Goal: Information Seeking & Learning: Learn about a topic

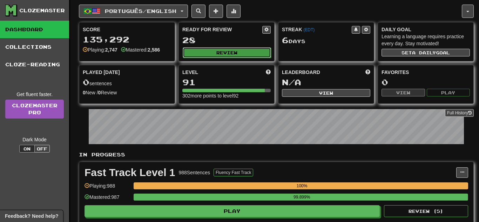
click at [229, 51] on button "Review" at bounding box center [227, 52] width 88 height 11
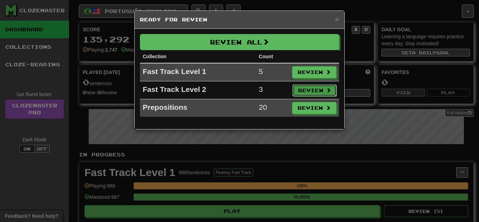
click at [300, 86] on button "Review" at bounding box center [314, 90] width 44 height 12
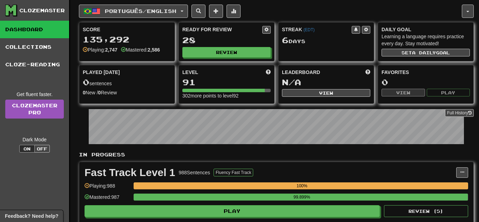
select select "**"
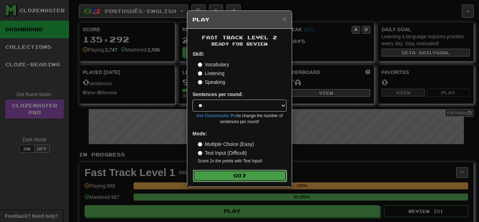
click at [218, 178] on button "Go" at bounding box center [240, 176] width 94 height 12
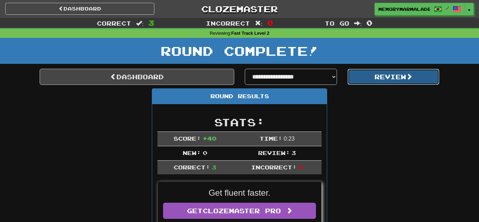
click at [355, 82] on button "Review" at bounding box center [393, 77] width 92 height 16
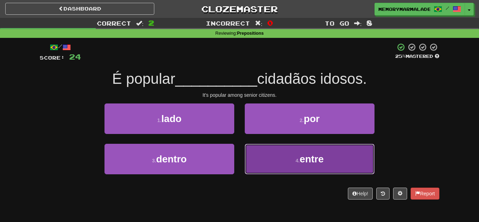
click at [246, 151] on button "4 . entre" at bounding box center [310, 159] width 130 height 30
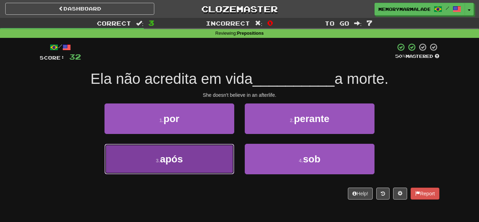
click at [190, 163] on button "3 . após" at bounding box center [169, 159] width 130 height 30
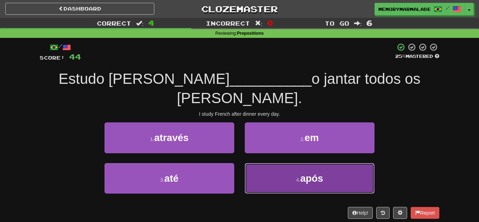
click at [296, 163] on button "4 . após" at bounding box center [310, 178] width 130 height 30
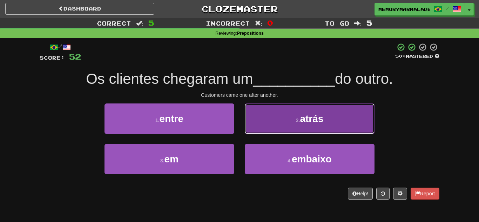
click at [259, 114] on button "2 . atrás" at bounding box center [310, 118] width 130 height 30
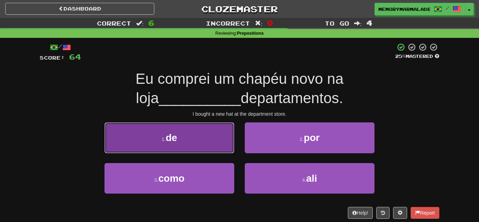
click at [202, 139] on button "1 . de" at bounding box center [169, 137] width 130 height 30
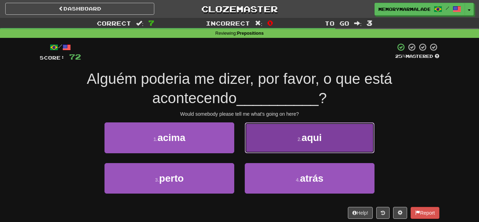
click at [282, 131] on button "2 . aqui" at bounding box center [310, 137] width 130 height 30
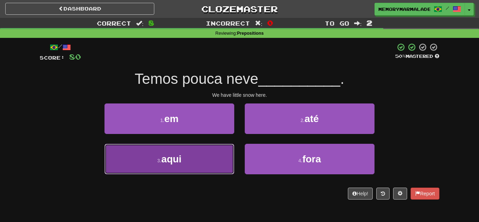
click at [202, 158] on button "3 . aqui" at bounding box center [169, 159] width 130 height 30
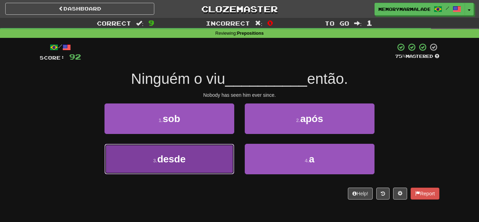
click at [207, 155] on button "3 . desde" at bounding box center [169, 159] width 130 height 30
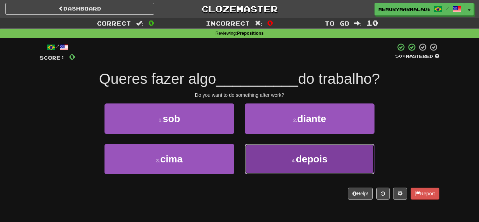
click at [290, 157] on button "4 . depois" at bounding box center [310, 159] width 130 height 30
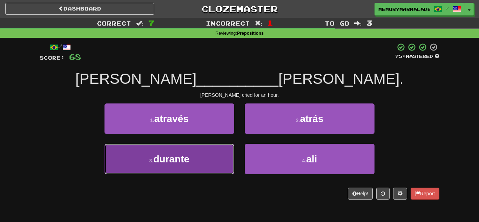
click at [189, 153] on span "durante" at bounding box center [171, 158] width 36 height 11
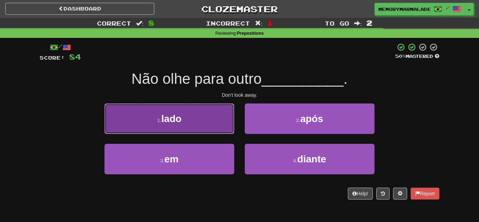
click at [202, 128] on button "1 . lado" at bounding box center [169, 118] width 130 height 30
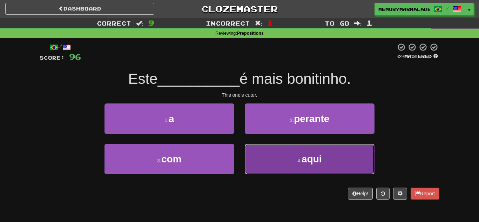
click at [289, 158] on button "4 . aqui" at bounding box center [310, 159] width 130 height 30
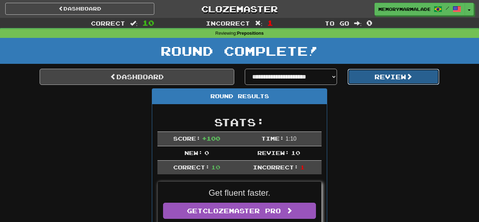
click at [384, 81] on button "Review" at bounding box center [393, 77] width 92 height 16
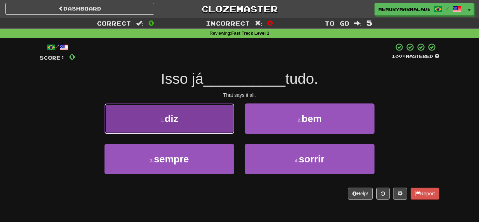
click at [182, 124] on button "1 . diz" at bounding box center [169, 118] width 130 height 30
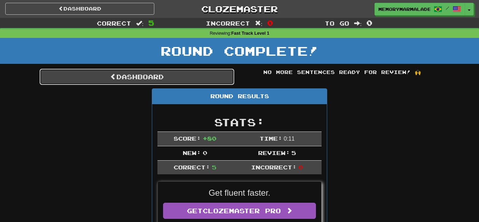
click at [186, 80] on link "Dashboard" at bounding box center [137, 77] width 194 height 16
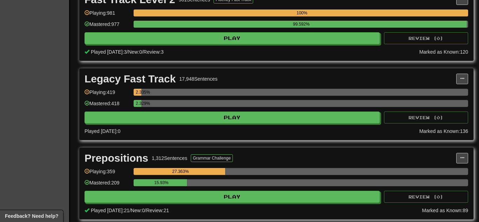
scroll to position [280, 0]
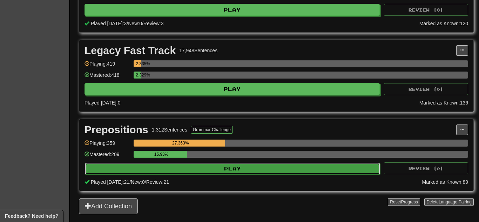
click at [197, 168] on button "Play" at bounding box center [232, 169] width 295 height 12
select select "**"
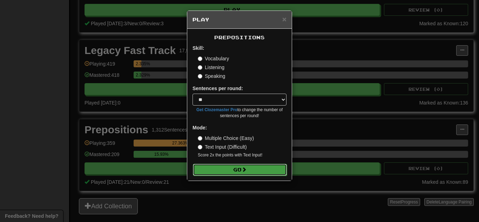
click at [220, 164] on button "Go" at bounding box center [240, 170] width 94 height 12
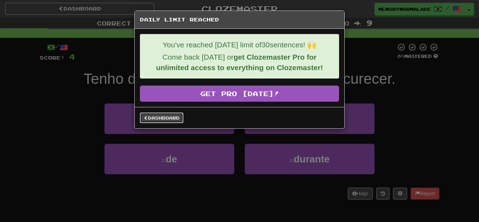
click at [172, 115] on link "Dashboard" at bounding box center [161, 117] width 43 height 11
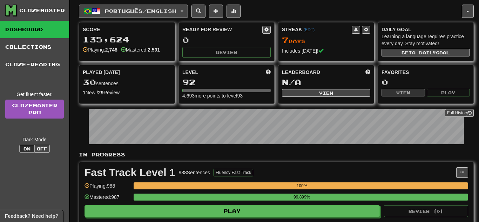
click at [188, 9] on button "Português / English" at bounding box center [133, 11] width 109 height 13
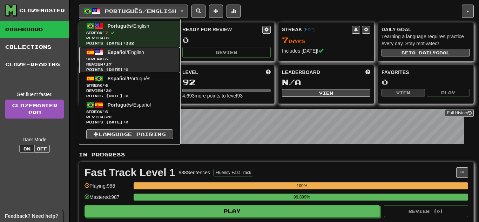
click at [160, 62] on span "Review: 17" at bounding box center [129, 64] width 87 height 5
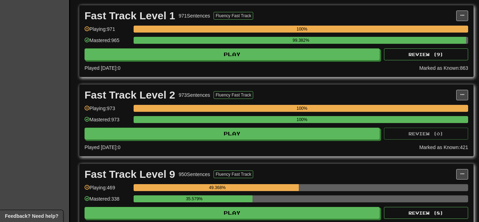
scroll to position [171, 0]
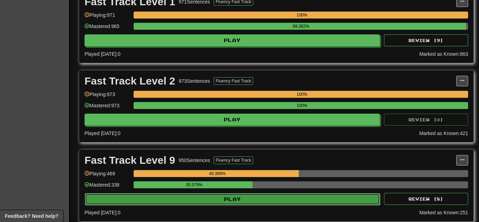
click at [123, 199] on button "Play" at bounding box center [232, 199] width 295 height 12
select select "**"
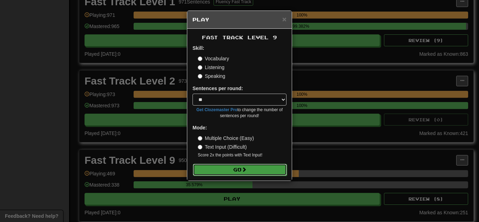
click at [201, 165] on button "Go" at bounding box center [240, 170] width 94 height 12
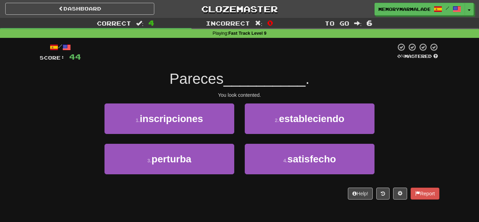
scroll to position [14, 0]
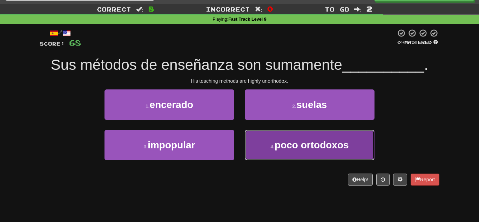
click at [259, 137] on button "4 . poco ortodoxos" at bounding box center [310, 145] width 130 height 30
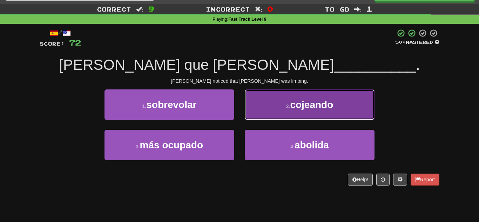
click at [287, 114] on button "2 . cojeando" at bounding box center [310, 104] width 130 height 30
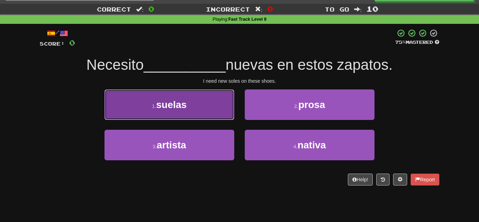
click at [225, 105] on button "1 . suelas" at bounding box center [169, 104] width 130 height 30
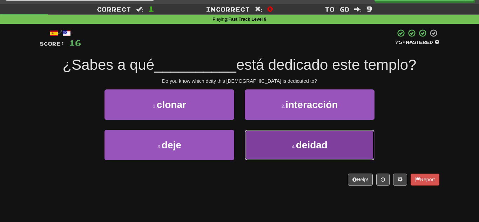
click at [287, 142] on button "4 . deidad" at bounding box center [310, 145] width 130 height 30
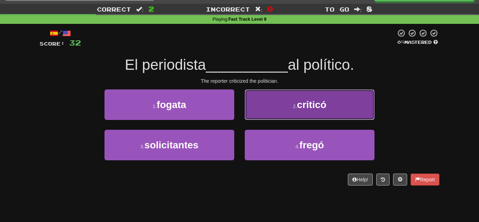
click at [253, 114] on button "2 . criticó" at bounding box center [310, 104] width 130 height 30
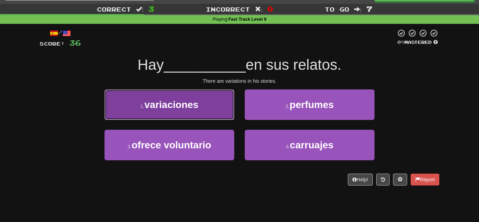
click at [223, 112] on button "1 . variaciones" at bounding box center [169, 104] width 130 height 30
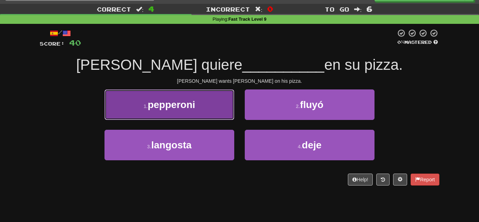
click at [212, 102] on button "1 . pepperoni" at bounding box center [169, 104] width 130 height 30
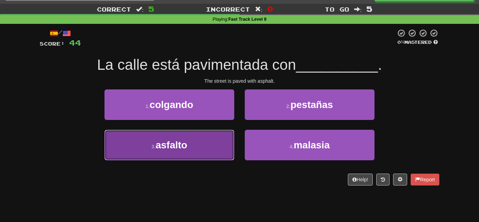
click at [225, 146] on button "3 . asfalto" at bounding box center [169, 145] width 130 height 30
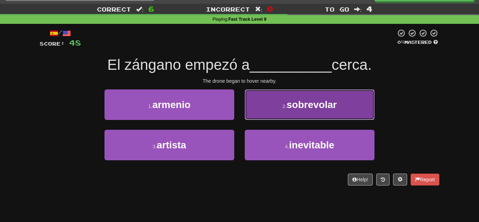
click at [275, 113] on button "2 . sobrevolar" at bounding box center [310, 104] width 130 height 30
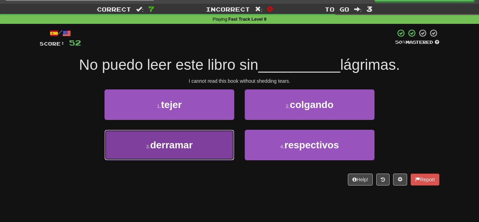
click at [215, 138] on button "3 . derramar" at bounding box center [169, 145] width 130 height 30
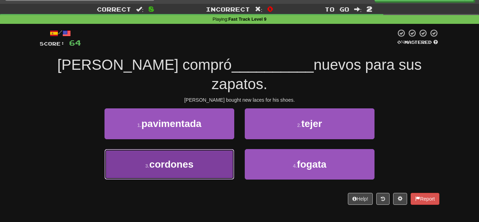
click at [215, 149] on button "3 . cordones" at bounding box center [169, 164] width 130 height 30
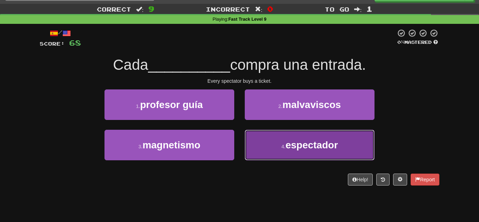
click at [271, 150] on button "4 . espectador" at bounding box center [310, 145] width 130 height 30
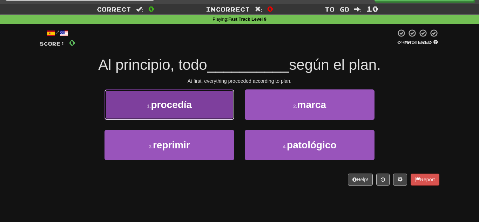
click at [213, 104] on button "1 . procedía" at bounding box center [169, 104] width 130 height 30
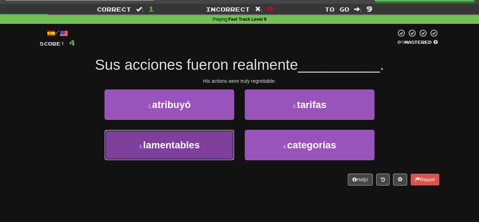
click at [221, 146] on button "3 . lamentables" at bounding box center [169, 145] width 130 height 30
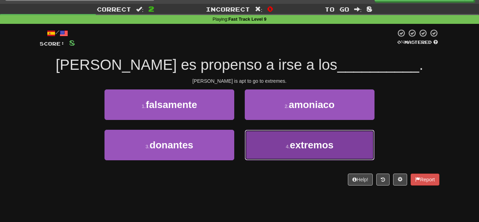
click at [302, 146] on span "extremos" at bounding box center [312, 144] width 44 height 11
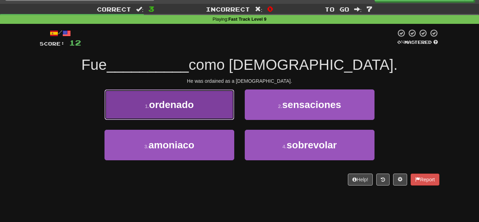
click at [190, 115] on button "1 . ordenado" at bounding box center [169, 104] width 130 height 30
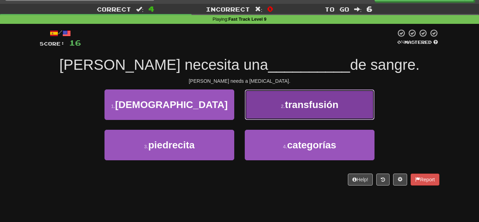
click at [285, 117] on button "2 . transfusión" at bounding box center [310, 104] width 130 height 30
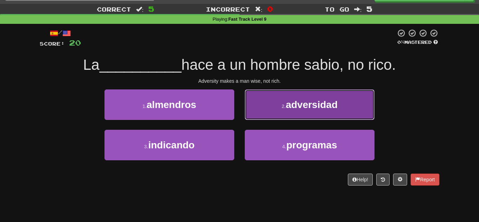
click at [275, 115] on button "2 . adversidad" at bounding box center [310, 104] width 130 height 30
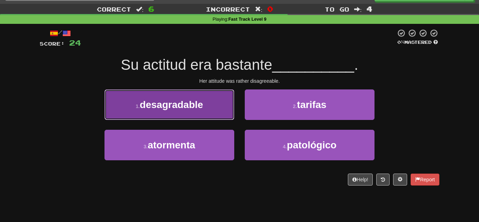
click at [224, 111] on button "1 . desagradable" at bounding box center [169, 104] width 130 height 30
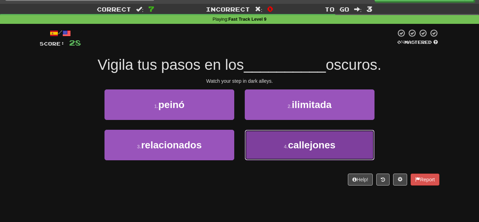
click at [267, 144] on button "4 . callejones" at bounding box center [310, 145] width 130 height 30
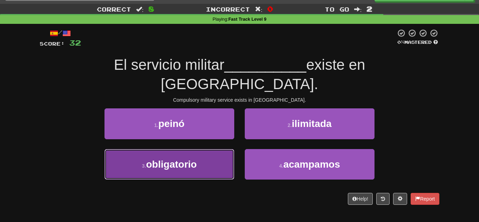
click at [217, 149] on button "3 . obligatorio" at bounding box center [169, 164] width 130 height 30
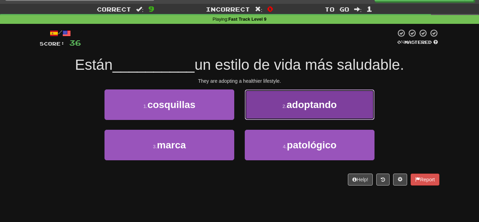
click at [266, 104] on button "2 . adoptando" at bounding box center [310, 104] width 130 height 30
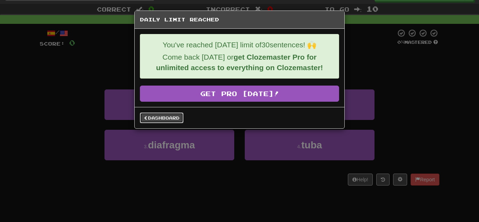
click at [153, 118] on link "Dashboard" at bounding box center [161, 117] width 43 height 11
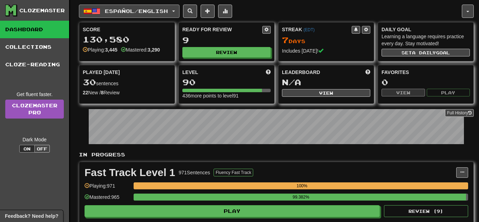
click at [175, 11] on span "button" at bounding box center [173, 11] width 3 height 1
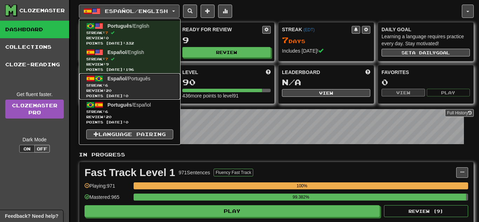
click at [144, 86] on span "Streak: 6" at bounding box center [129, 85] width 87 height 5
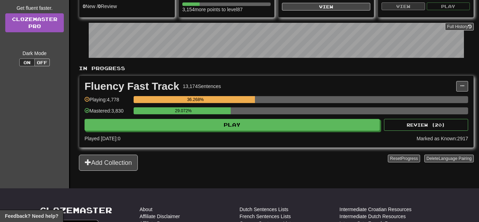
scroll to position [112, 0]
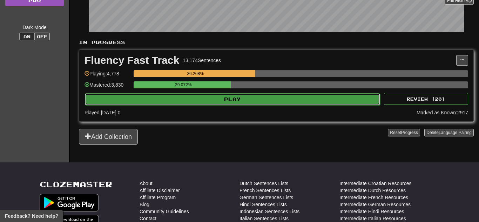
click at [190, 103] on button "Play" at bounding box center [232, 99] width 295 height 12
select select "**"
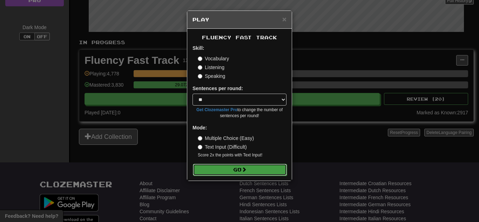
click at [243, 172] on button "Go" at bounding box center [240, 170] width 94 height 12
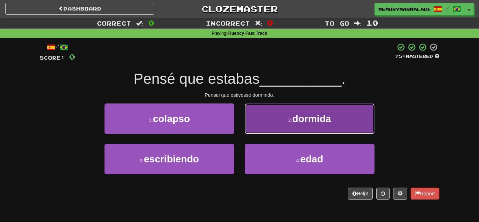
click at [257, 117] on button "2 . dormida" at bounding box center [310, 118] width 130 height 30
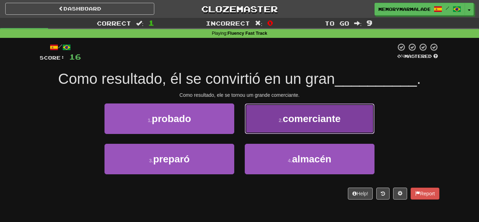
click at [267, 124] on button "2 . comerciante" at bounding box center [310, 118] width 130 height 30
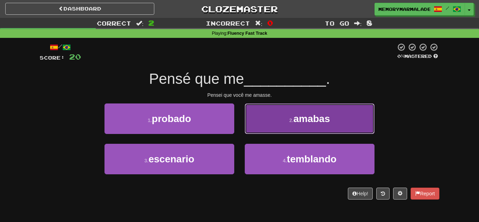
click at [288, 130] on button "2 . amabas" at bounding box center [310, 118] width 130 height 30
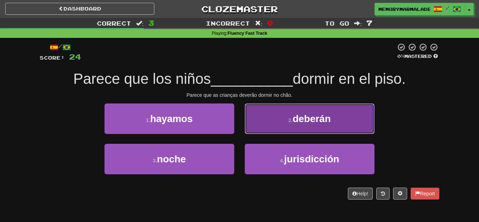
click at [250, 127] on button "2 . deberán" at bounding box center [310, 118] width 130 height 30
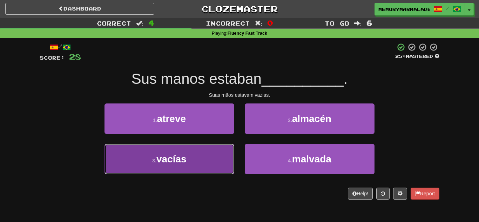
click at [163, 156] on span "vacías" at bounding box center [171, 158] width 30 height 11
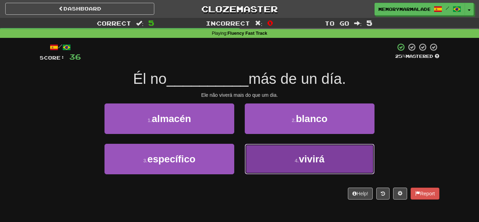
click at [315, 154] on span "vivirá" at bounding box center [311, 158] width 26 height 11
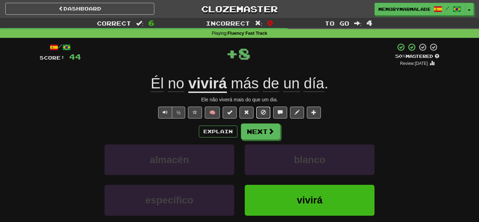
click at [259, 108] on button at bounding box center [263, 112] width 14 height 12
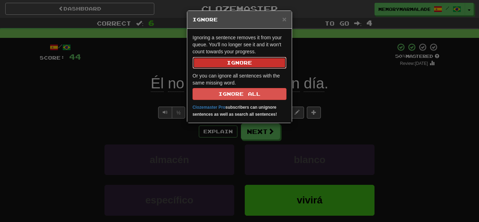
drag, startPoint x: 260, startPoint y: 61, endPoint x: 318, endPoint y: 56, distance: 58.3
click at [318, 56] on div "× Ignore Ignoring a sentence removes it from your queue. You'll no longer see i…" at bounding box center [239, 111] width 479 height 222
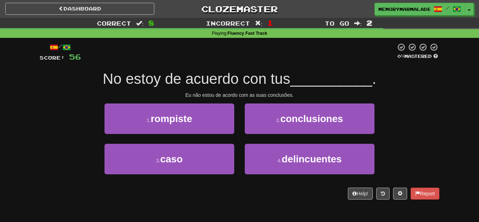
click at [84, 16] on div "Dashboard Clozemaster MemoryMarmalade / Toggle Dropdown Dashboard Leaderboard A…" at bounding box center [239, 9] width 468 height 18
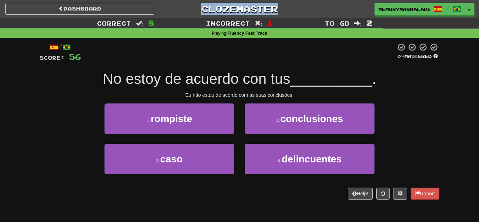
click at [84, 16] on div "Dashboard Clozemaster MemoryMarmalade / Toggle Dropdown Dashboard Leaderboard A…" at bounding box center [239, 9] width 468 height 18
click at [81, 14] on link "Dashboard" at bounding box center [79, 9] width 149 height 12
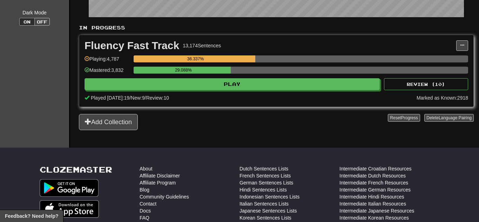
scroll to position [126, 0]
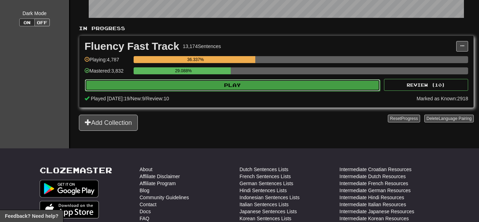
click at [197, 85] on button "Play" at bounding box center [232, 85] width 295 height 12
select select "**"
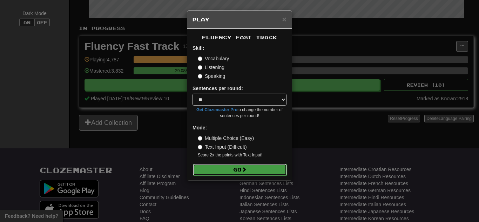
click at [209, 165] on button "Go" at bounding box center [240, 170] width 94 height 12
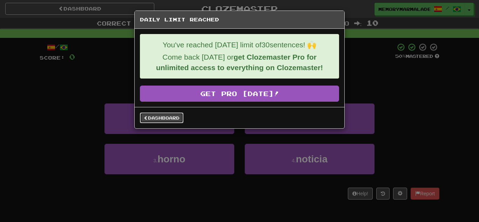
click at [142, 115] on link "Dashboard" at bounding box center [161, 117] width 43 height 11
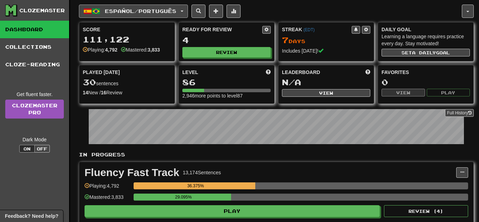
click at [188, 11] on button "Español / Português" at bounding box center [133, 11] width 109 height 13
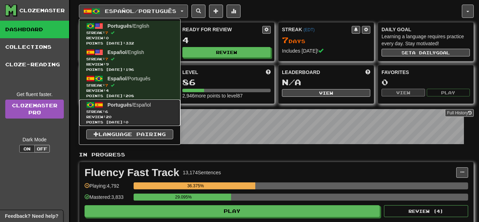
click at [125, 105] on span "Português" at bounding box center [120, 105] width 24 height 6
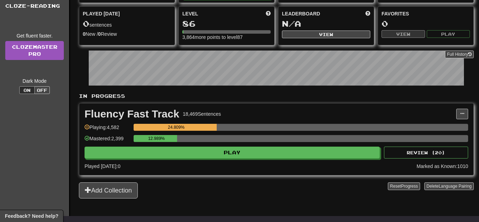
scroll to position [70, 0]
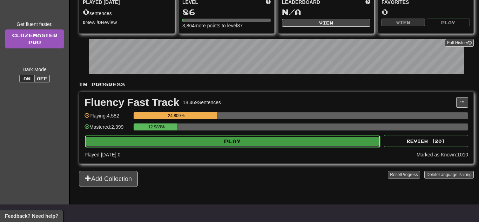
click at [147, 137] on button "Play" at bounding box center [232, 141] width 295 height 12
select select "**"
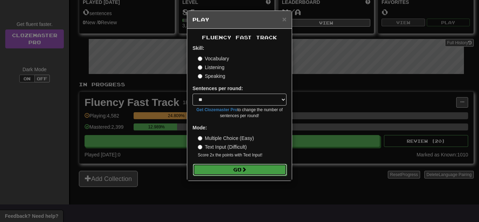
click at [210, 167] on button "Go" at bounding box center [240, 170] width 94 height 12
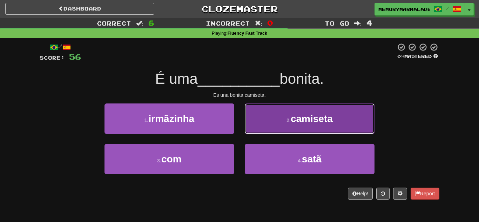
click at [263, 126] on button "2 . camiseta" at bounding box center [310, 118] width 130 height 30
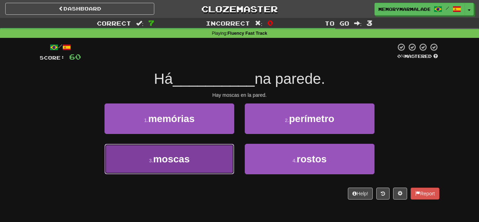
click at [222, 147] on button "3 . moscas" at bounding box center [169, 159] width 130 height 30
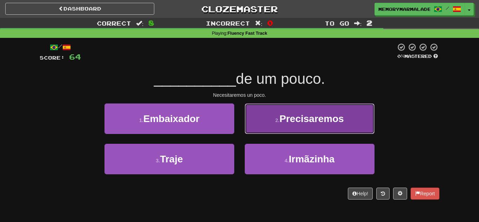
click at [267, 124] on button "2 . Precisaremos" at bounding box center [310, 118] width 130 height 30
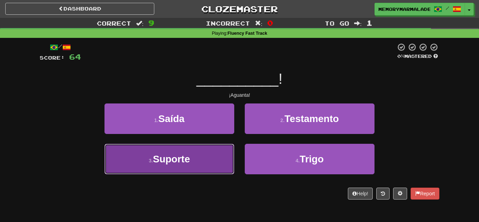
click at [212, 153] on button "3 . Suporte" at bounding box center [169, 159] width 130 height 30
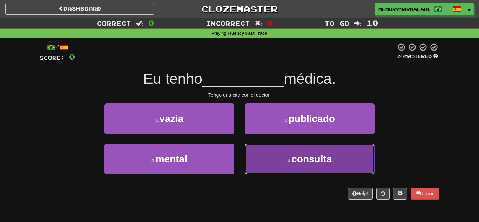
click at [268, 151] on button "4 . consulta" at bounding box center [310, 159] width 130 height 30
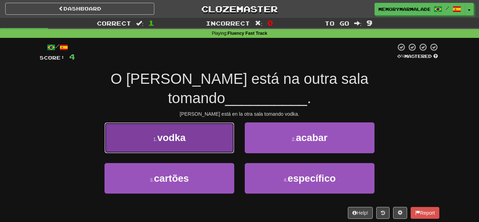
click at [220, 125] on button "1 . vodka" at bounding box center [169, 137] width 130 height 30
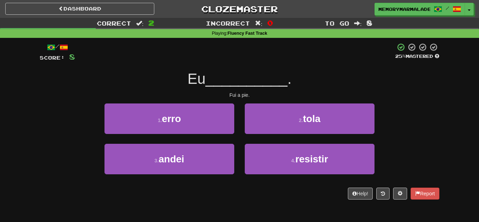
click at [235, 166] on div "3 . andei" at bounding box center [169, 164] width 140 height 40
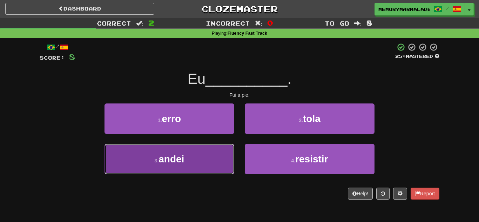
click at [226, 165] on button "3 . andei" at bounding box center [169, 159] width 130 height 30
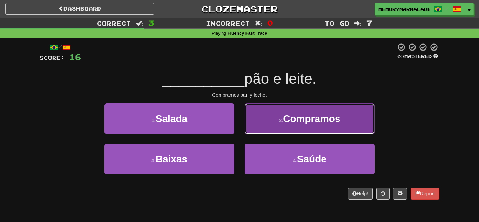
click at [297, 116] on span "Compramos" at bounding box center [311, 118] width 57 height 11
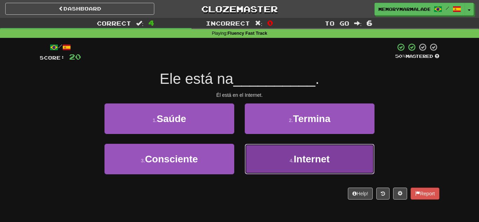
click at [266, 148] on button "4 . Internet" at bounding box center [310, 159] width 130 height 30
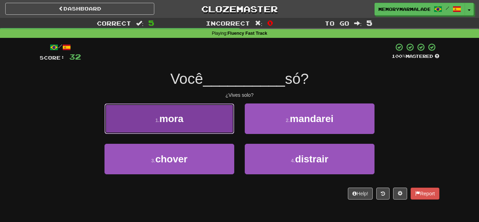
click at [214, 131] on button "1 . mora" at bounding box center [169, 118] width 130 height 30
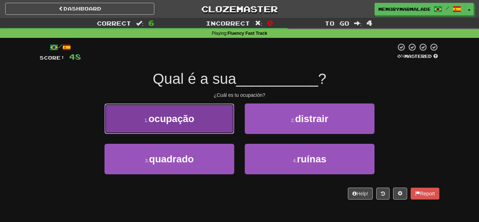
click at [221, 128] on button "1 . ocupação" at bounding box center [169, 118] width 130 height 30
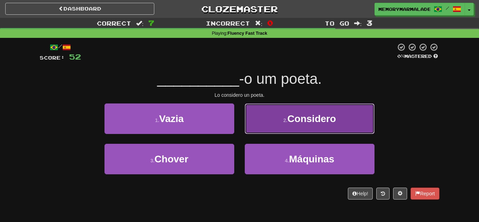
click at [262, 131] on button "2 . Considero" at bounding box center [310, 118] width 130 height 30
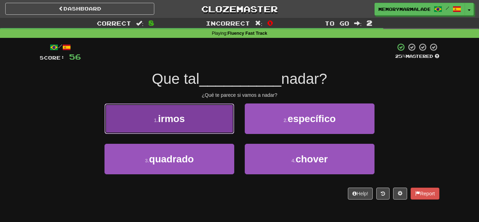
click at [198, 128] on button "1 . irmos" at bounding box center [169, 118] width 130 height 30
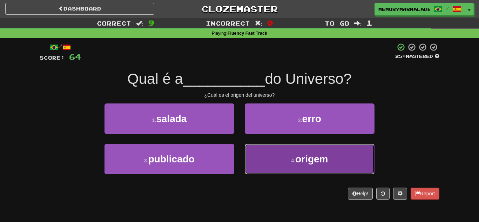
click at [272, 164] on button "4 . origem" at bounding box center [310, 159] width 130 height 30
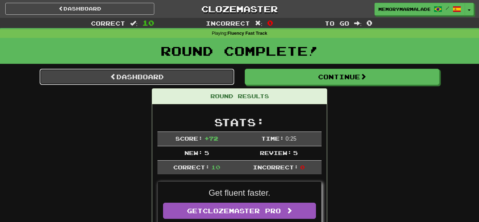
click at [214, 78] on link "Dashboard" at bounding box center [137, 77] width 194 height 16
